Goal: Transaction & Acquisition: Download file/media

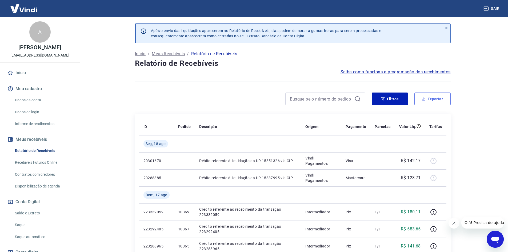
click at [435, 102] on button "Exportar" at bounding box center [433, 99] width 36 height 13
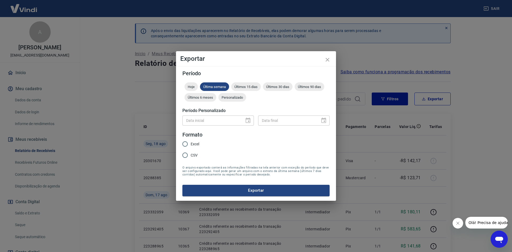
click at [450, 128] on div "Exportar Período Hoje Última semana Últimos 15 dias Últimos 30 dias Últimos 90 …" at bounding box center [256, 126] width 512 height 252
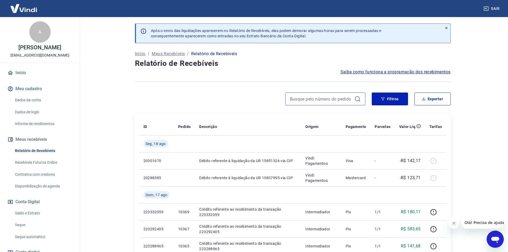
click at [317, 95] on input at bounding box center [321, 99] width 62 height 8
click at [380, 95] on button "Filtros" at bounding box center [390, 99] width 36 height 13
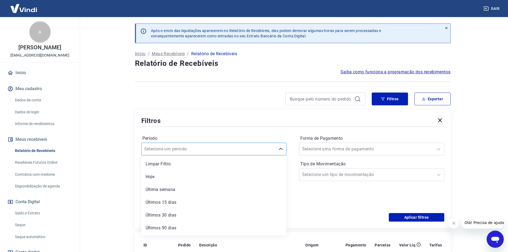
click at [223, 148] on div at bounding box center [208, 148] width 129 height 7
click at [190, 216] on div "Últimos 30 dias" at bounding box center [213, 215] width 145 height 11
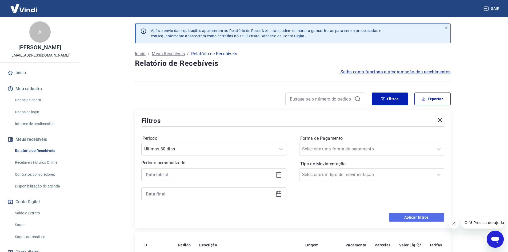
click at [422, 216] on button "Aplicar filtros" at bounding box center [417, 217] width 56 height 9
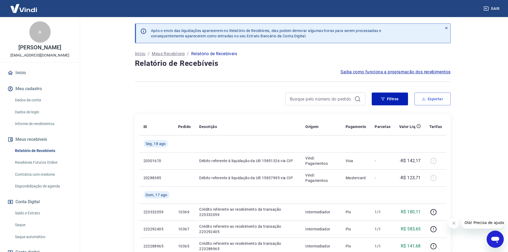
click at [440, 100] on button "Exportar" at bounding box center [433, 99] width 36 height 13
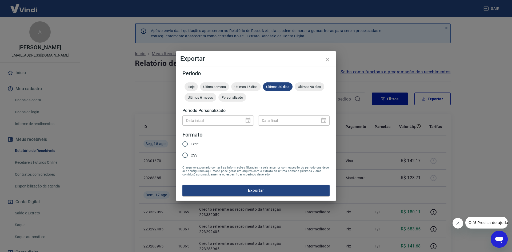
click at [194, 144] on span "Excel" at bounding box center [195, 144] width 9 height 6
click at [191, 144] on input "Excel" at bounding box center [185, 144] width 11 height 11
radio input "true"
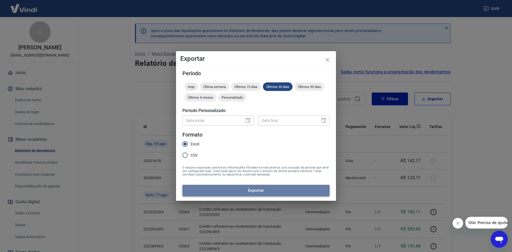
click at [245, 189] on button "Exportar" at bounding box center [256, 190] width 147 height 11
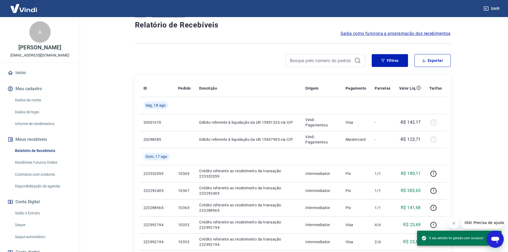
scroll to position [27, 0]
